Goal: Task Accomplishment & Management: Use online tool/utility

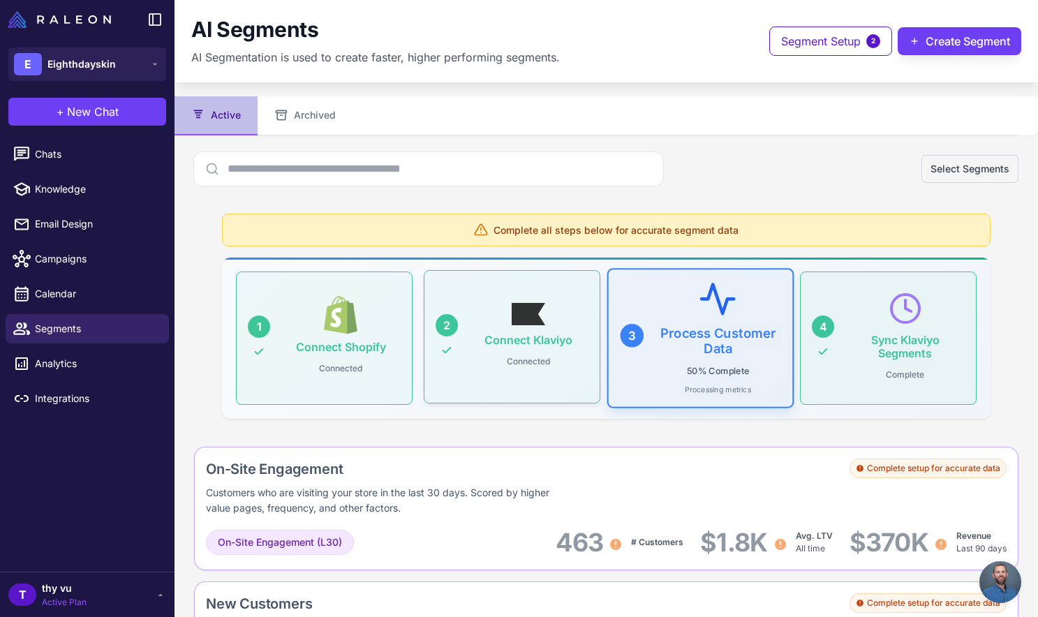
scroll to position [491, 0]
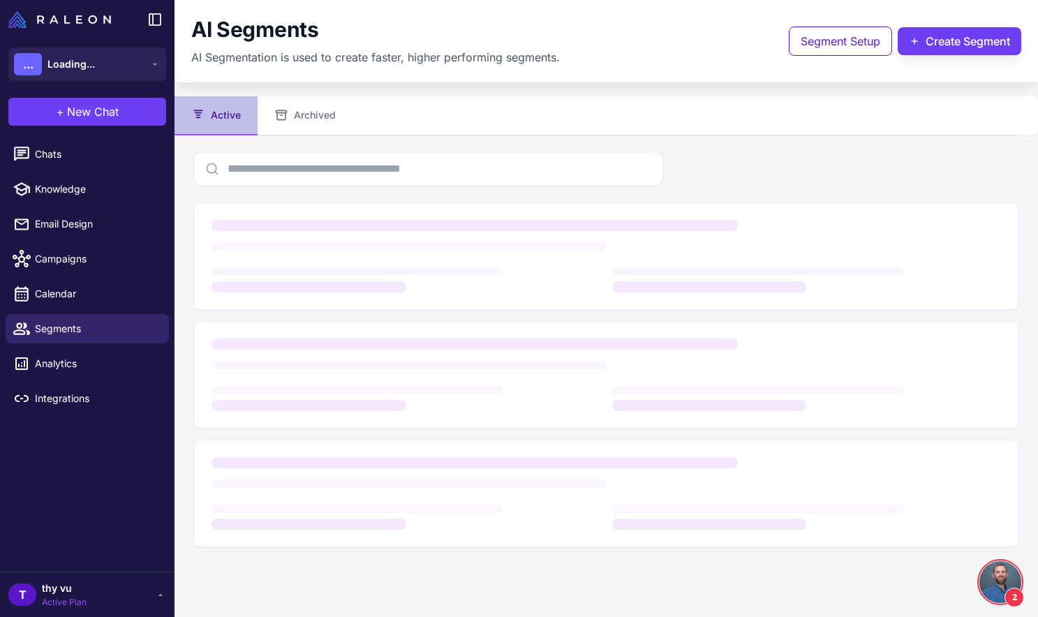
scroll to position [891, 0]
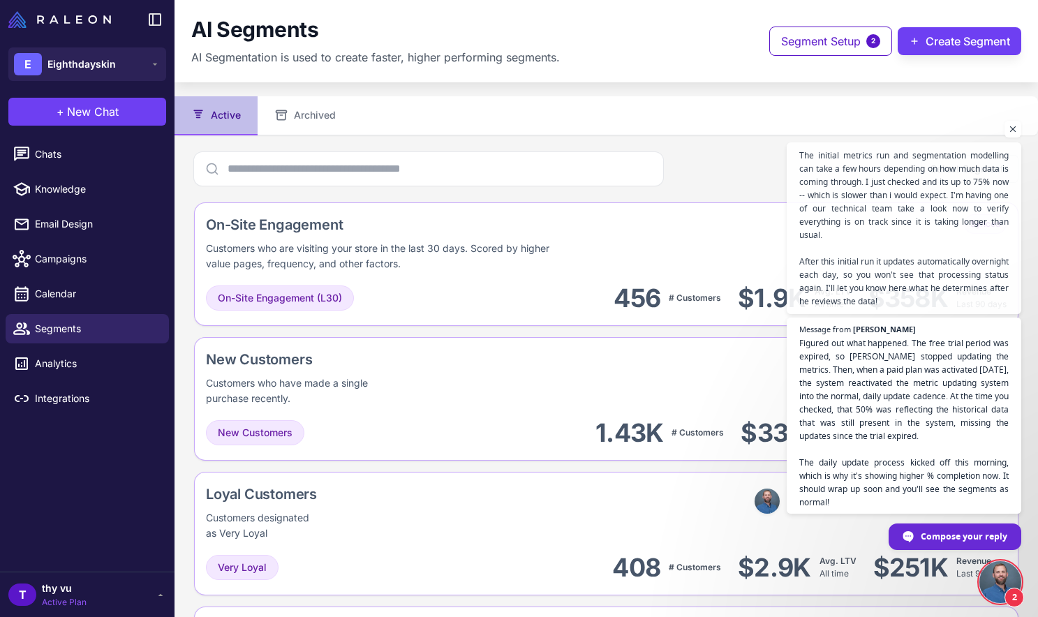
click at [1006, 582] on span "Open chat" at bounding box center [1000, 582] width 42 height 42
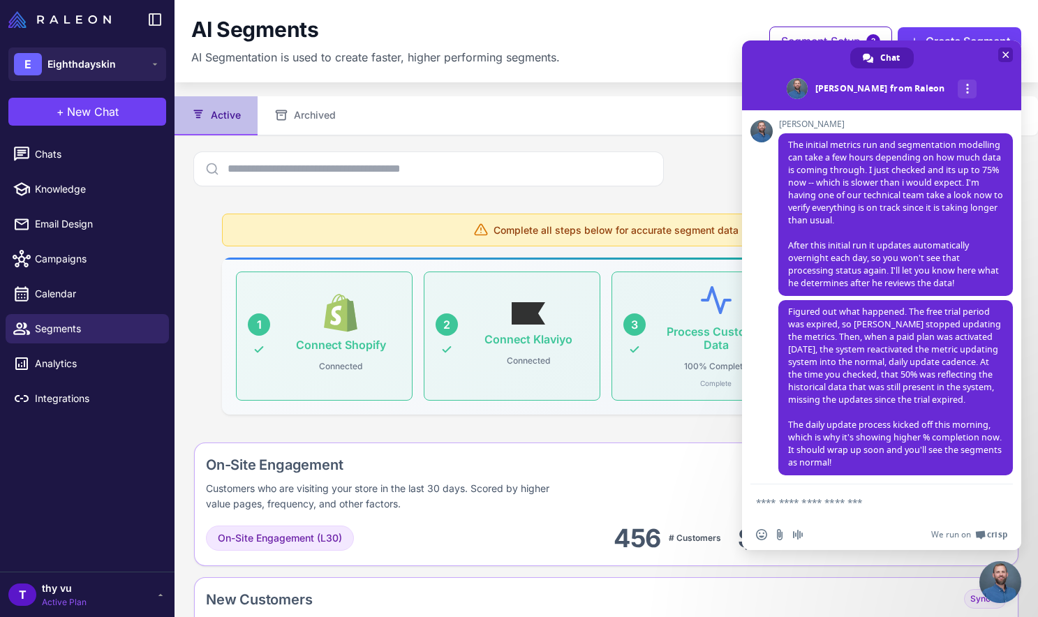
click at [1008, 57] on span "Close chat" at bounding box center [1005, 54] width 15 height 15
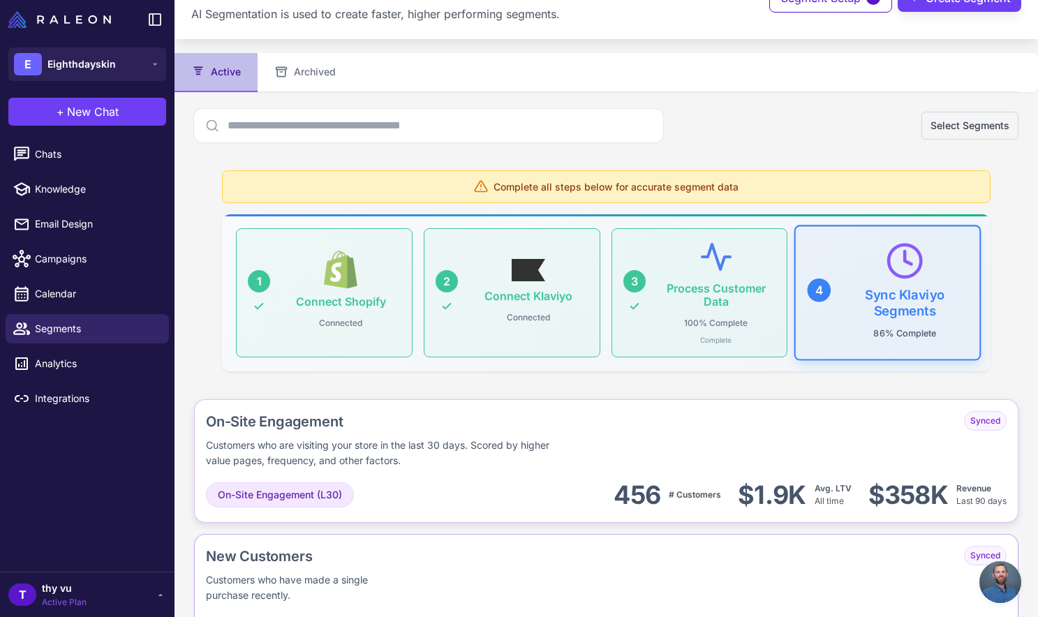
scroll to position [0, 0]
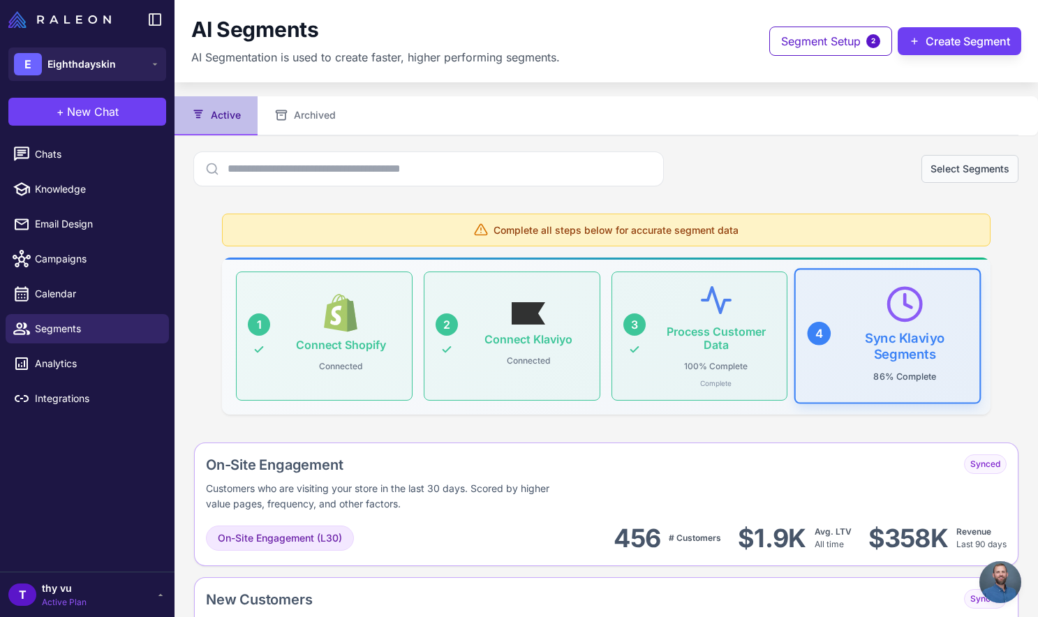
click at [966, 163] on button "Select Segments" at bounding box center [969, 169] width 97 height 28
click at [864, 121] on nav "Active Archived" at bounding box center [596, 115] width 844 height 39
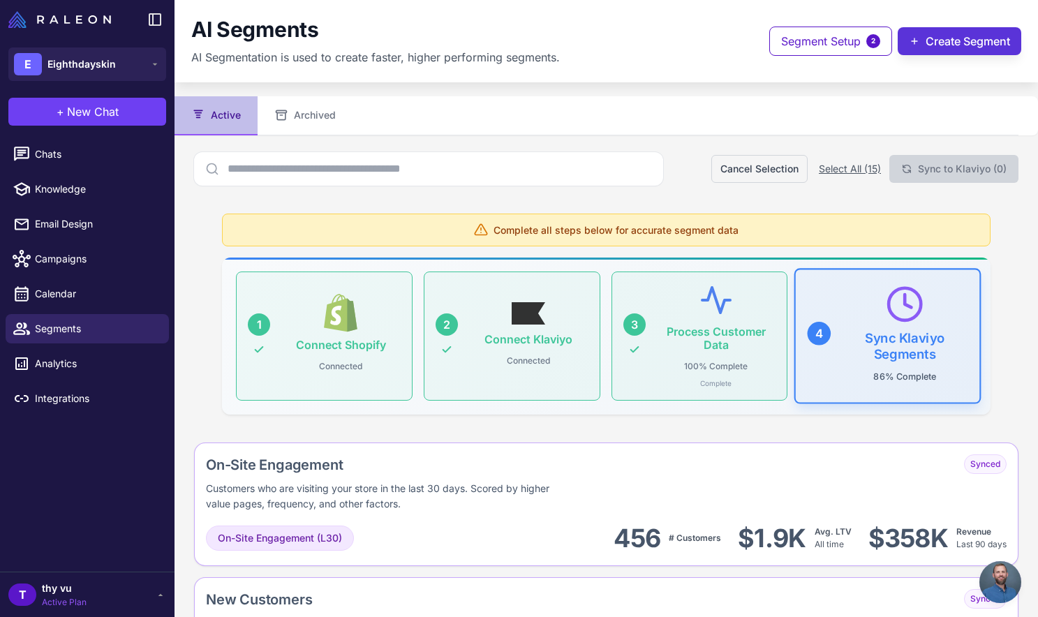
click at [951, 43] on button "Create Segment" at bounding box center [959, 41] width 124 height 28
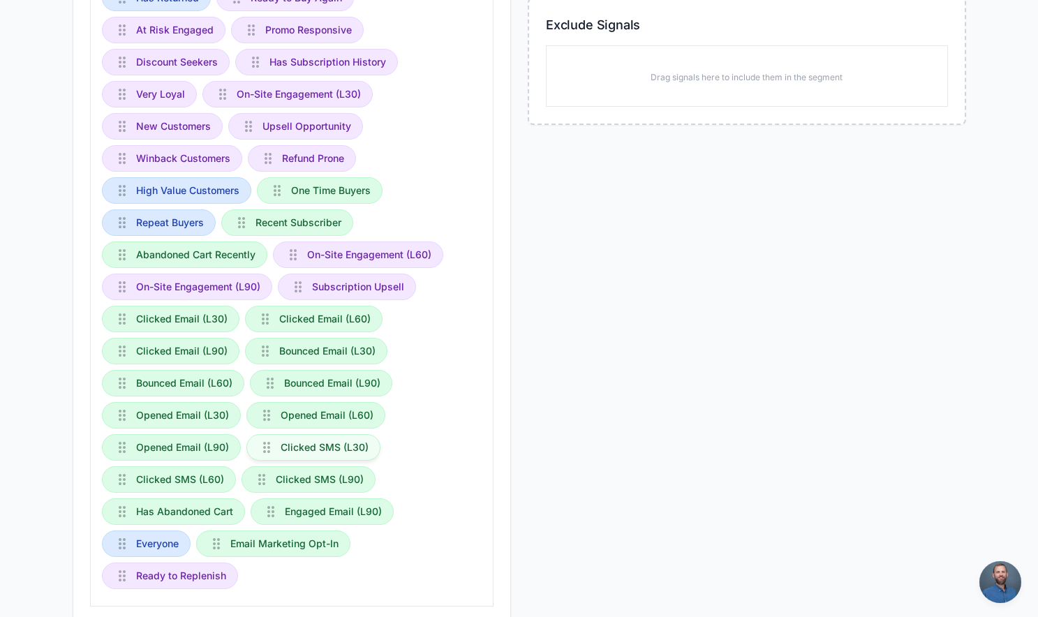
scroll to position [358, 0]
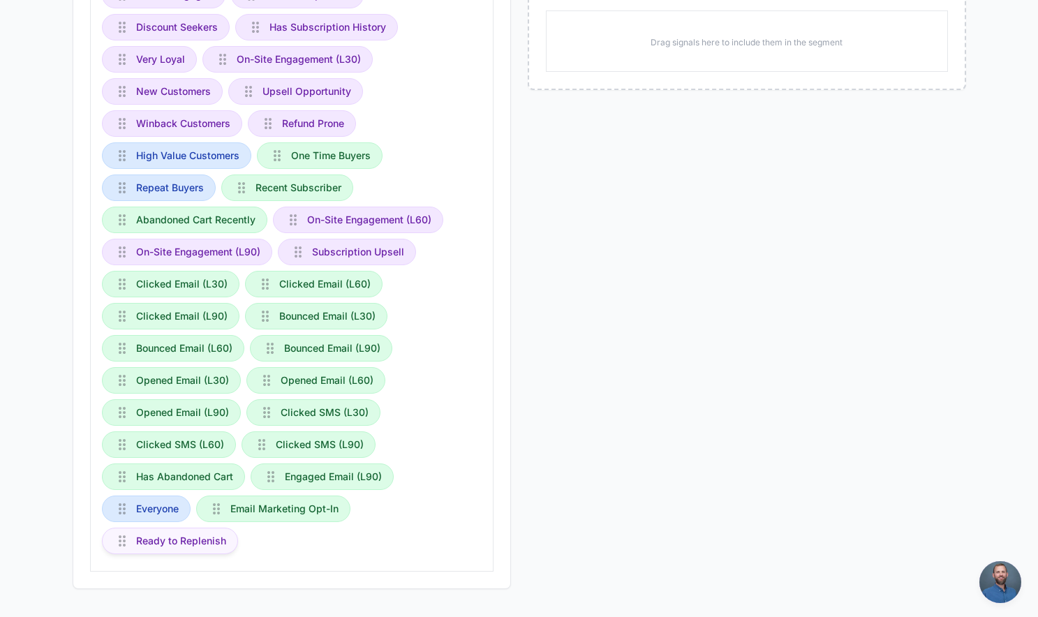
click at [208, 543] on span "Ready to Replenish" at bounding box center [181, 540] width 90 height 15
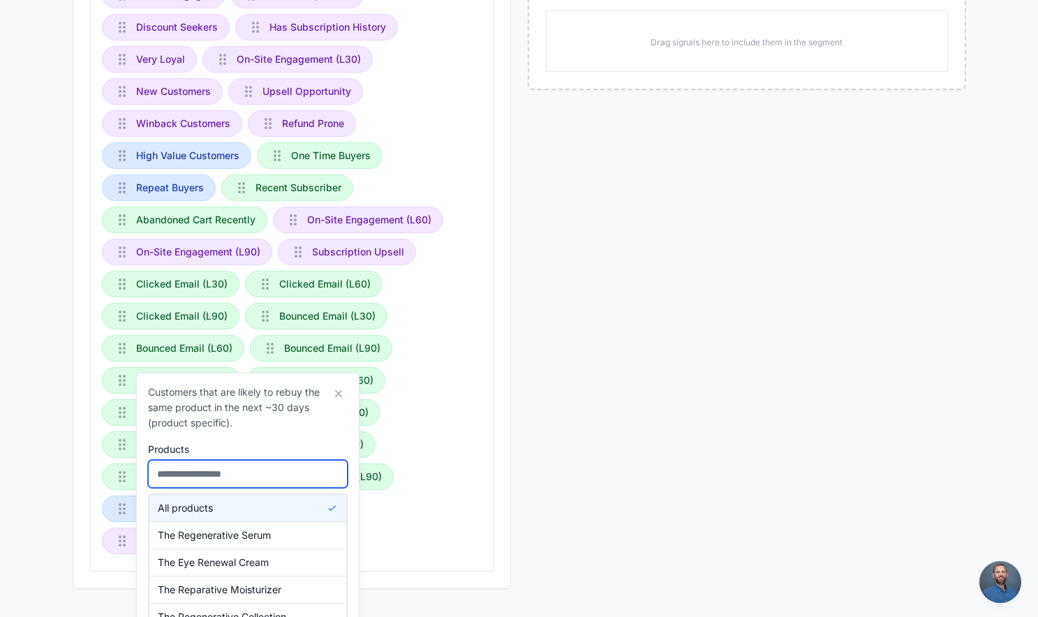
drag, startPoint x: 293, startPoint y: 475, endPoint x: 293, endPoint y: 467, distance: 8.4
click at [293, 475] on input "text" at bounding box center [248, 474] width 200 height 28
type input "***"
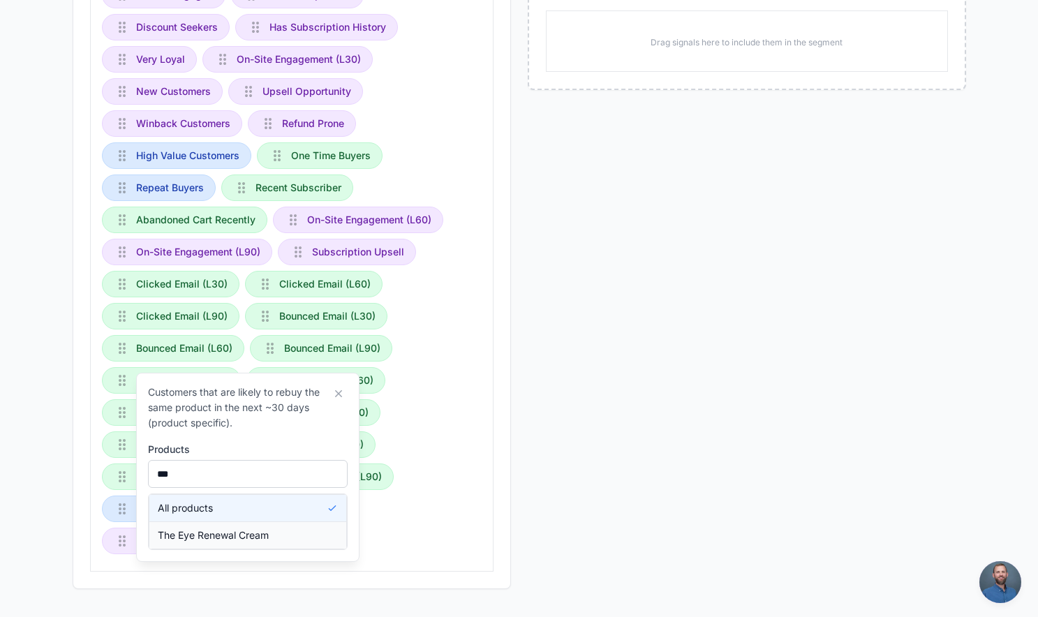
click at [278, 527] on button "The Eye Renewal Cream" at bounding box center [247, 535] width 197 height 27
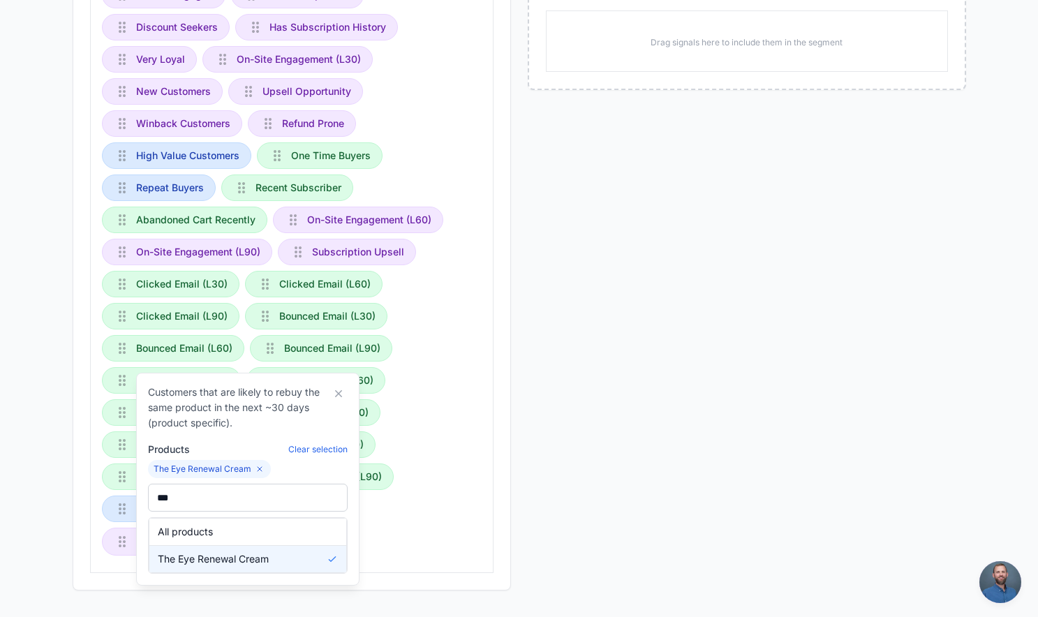
click at [455, 511] on div "Has Returned Ready to Buy Again At Risk Engaged Promo Responsive Discount Seeke…" at bounding box center [291, 255] width 403 height 635
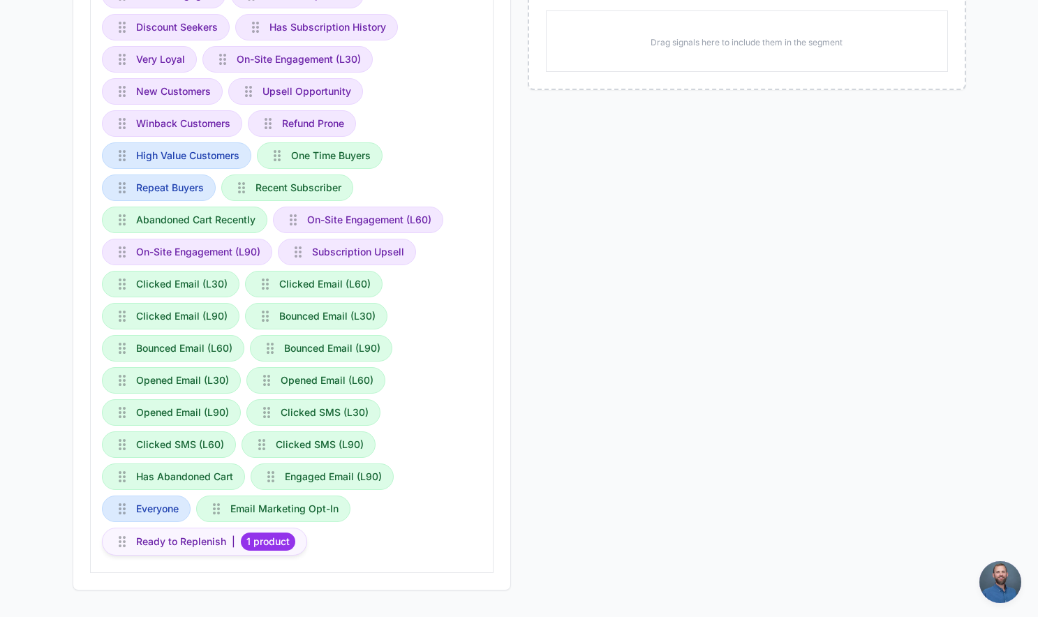
drag, startPoint x: 174, startPoint y: 546, endPoint x: 585, endPoint y: 21, distance: 666.5
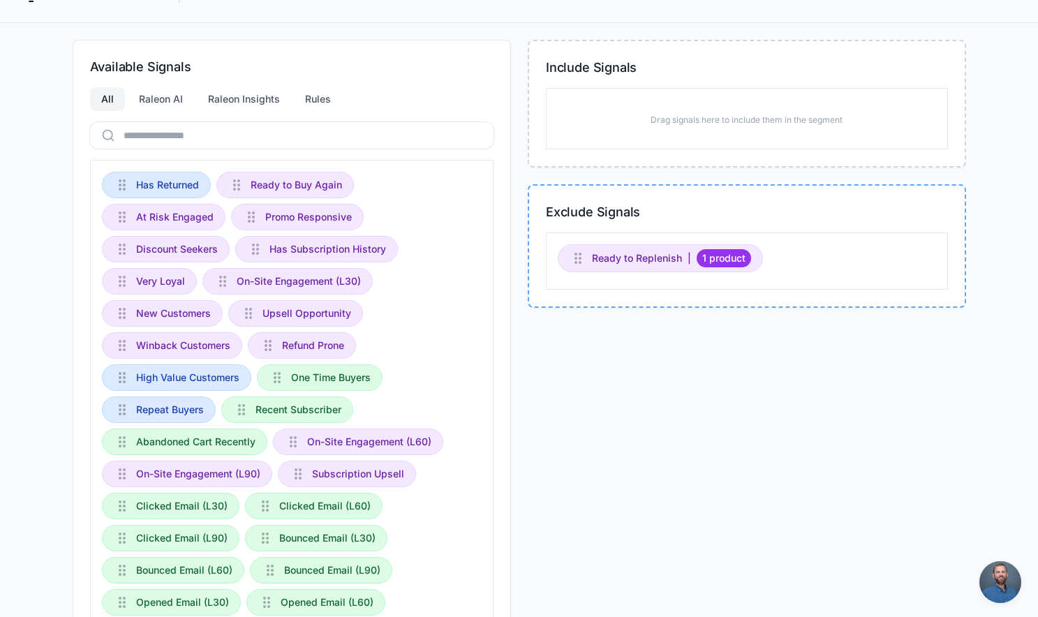
scroll to position [0, 0]
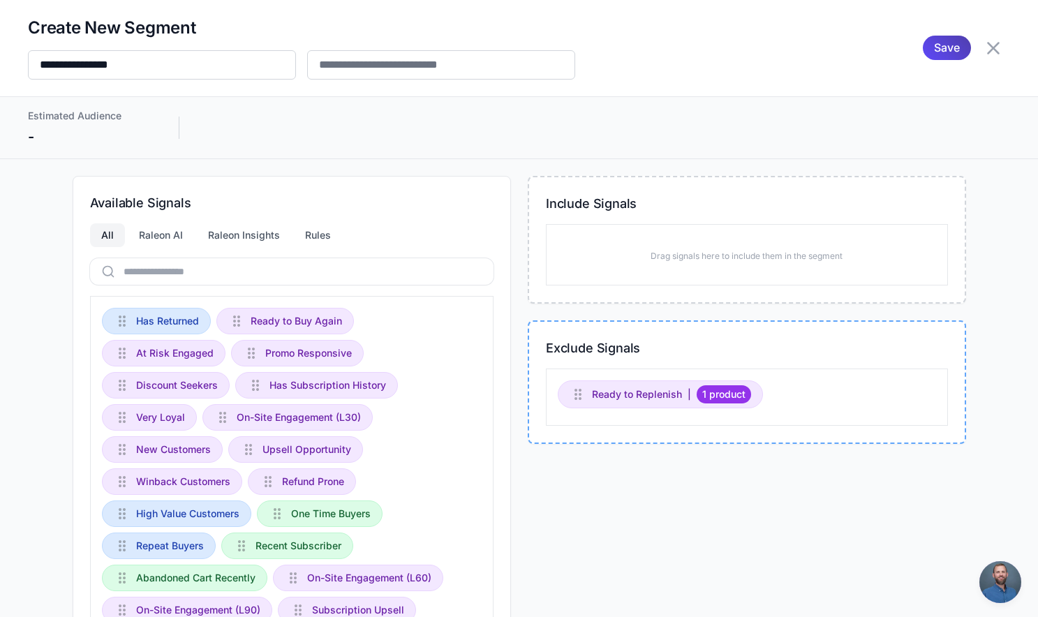
click at [622, 413] on div "Ready to Replenish | 1 product" at bounding box center [747, 396] width 402 height 57
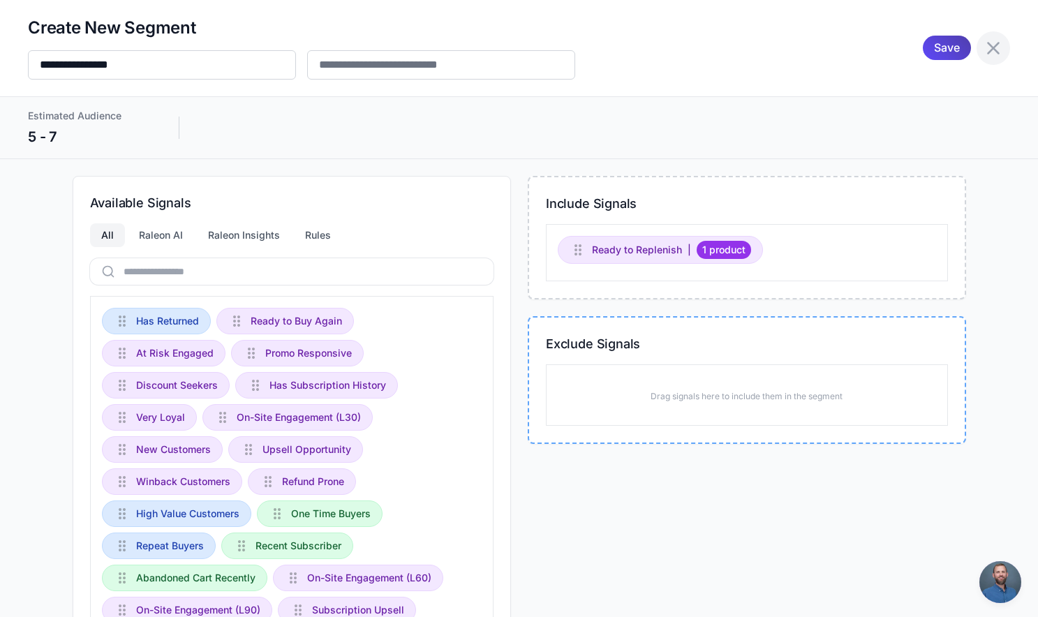
click at [997, 45] on icon at bounding box center [993, 48] width 22 height 22
